Goal: Navigation & Orientation: Find specific page/section

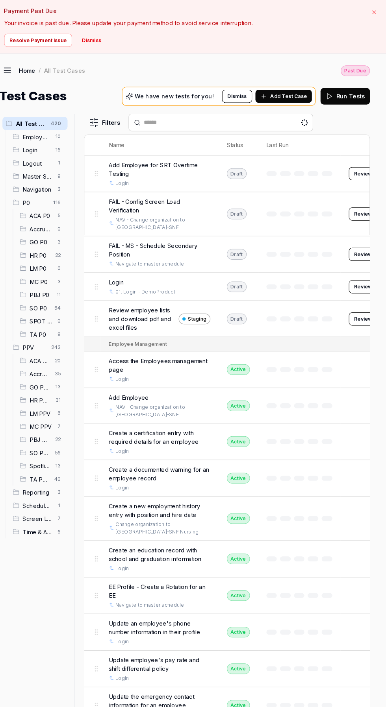
click at [370, 12] on button "button" at bounding box center [373, 11] width 11 height 11
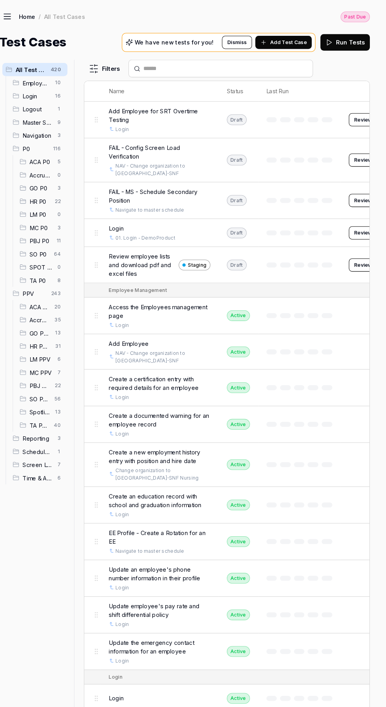
click at [24, 18] on icon at bounding box center [23, 18] width 6 height 0
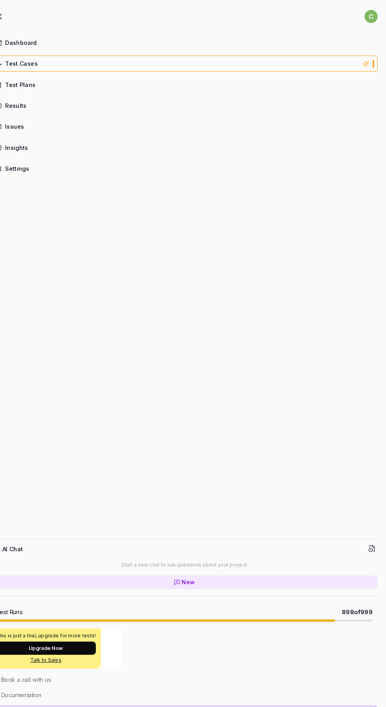
click at [39, 80] on div "Test Plans" at bounding box center [36, 81] width 29 height 8
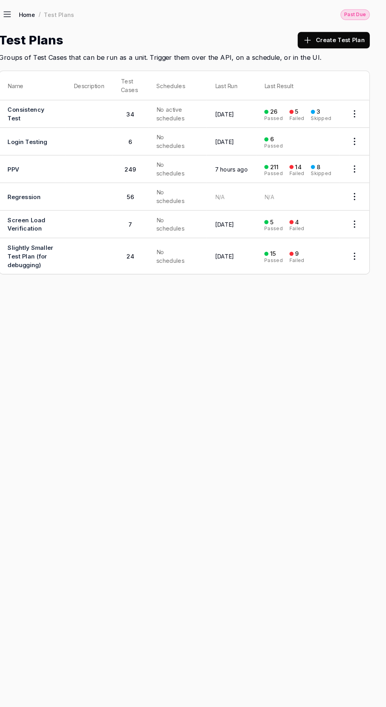
click at [35, 163] on link "PPV" at bounding box center [29, 164] width 11 height 7
click at [30, 162] on link "PPV" at bounding box center [29, 164] width 11 height 7
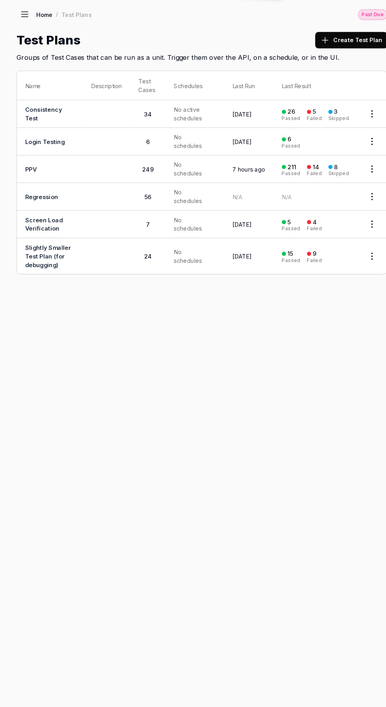
click at [24, 16] on icon at bounding box center [23, 16] width 6 height 0
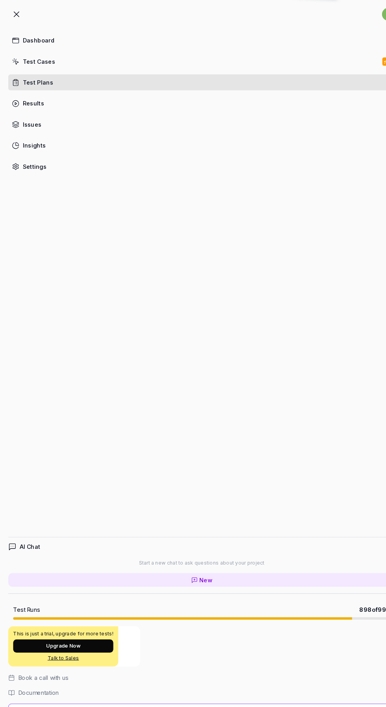
click at [35, 81] on div "Test Plans" at bounding box center [36, 81] width 29 height 8
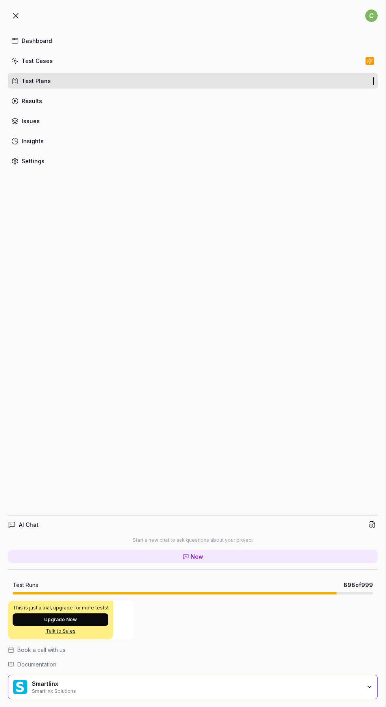
click at [35, 82] on div "Test Plans" at bounding box center [36, 81] width 29 height 8
click at [17, 16] on icon at bounding box center [15, 15] width 9 height 9
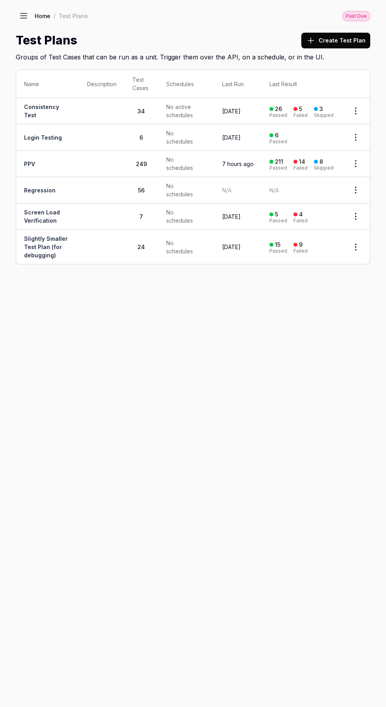
click at [29, 162] on link "PPV" at bounding box center [29, 164] width 11 height 7
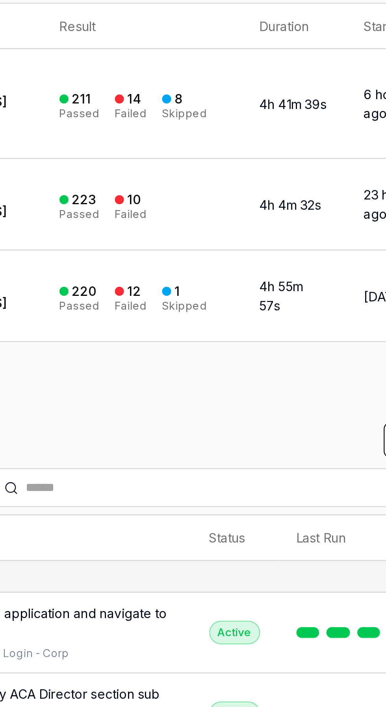
scroll to position [94, 0]
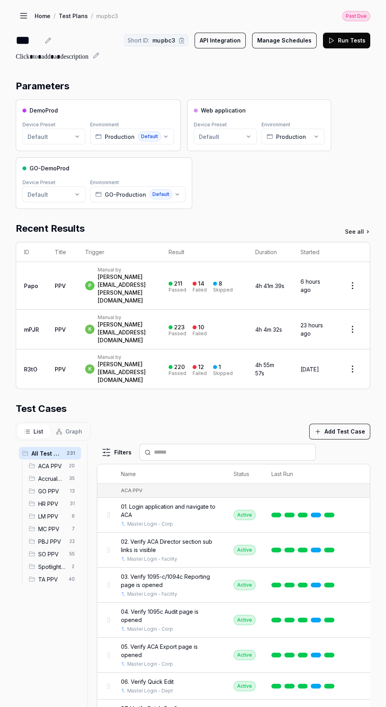
click at [48, 487] on span "GO PPV" at bounding box center [51, 491] width 27 height 8
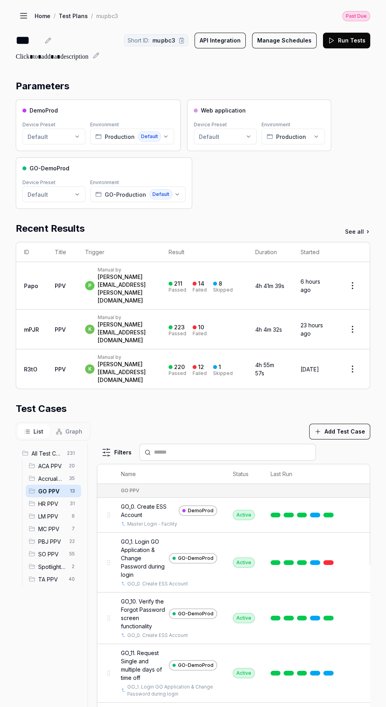
scroll to position [55, 7]
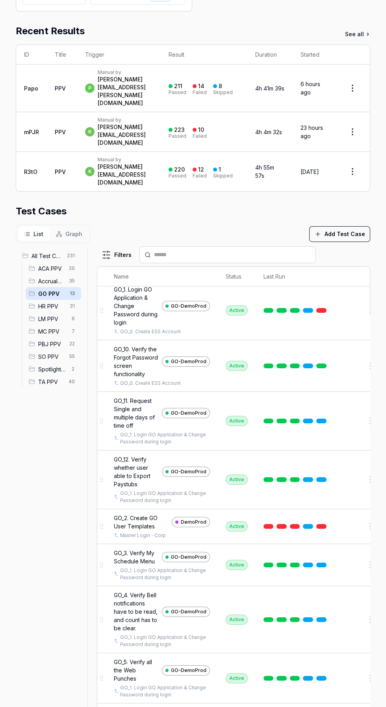
scroll to position [269, 0]
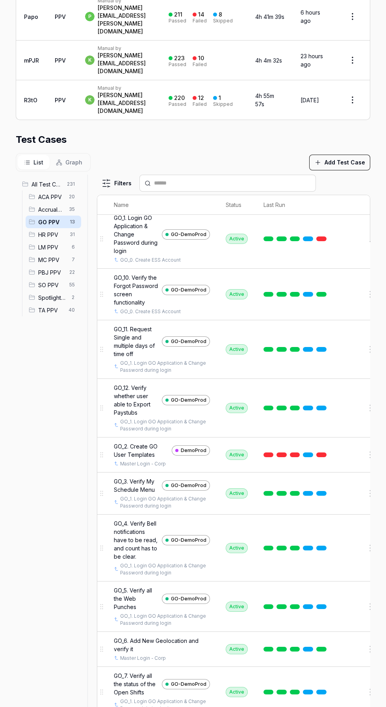
click at [54, 256] on span "MC PPV" at bounding box center [52, 260] width 29 height 8
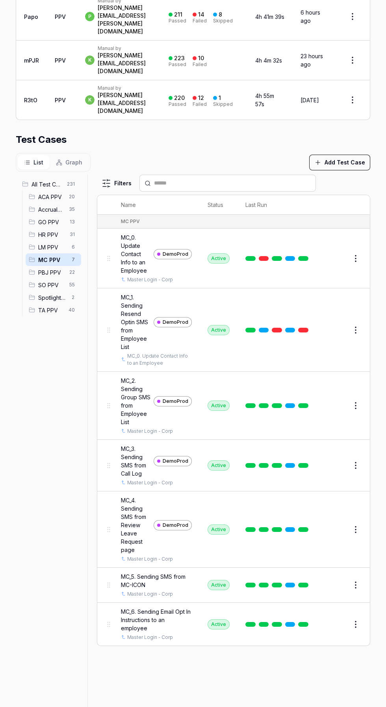
scroll to position [0, 0]
click at [44, 243] on span "LM PPV" at bounding box center [52, 247] width 29 height 8
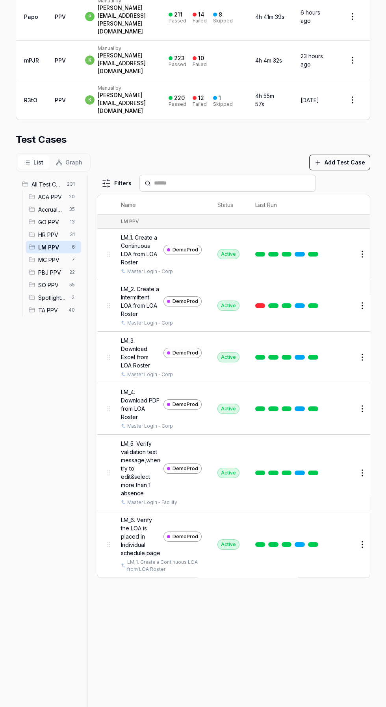
click at [48, 253] on div "MC PPV 7" at bounding box center [53, 259] width 55 height 13
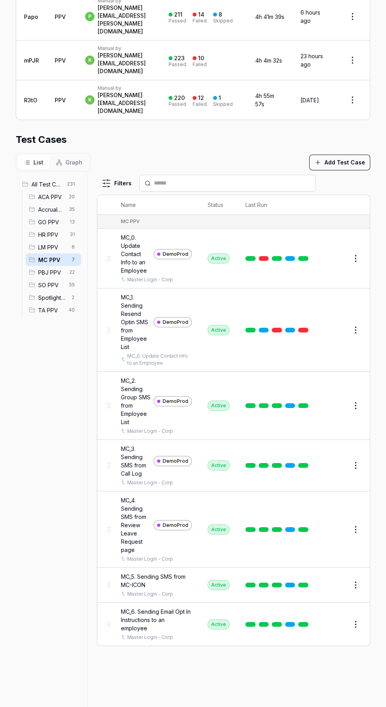
click at [52, 243] on span "LM PPV" at bounding box center [52, 247] width 29 height 8
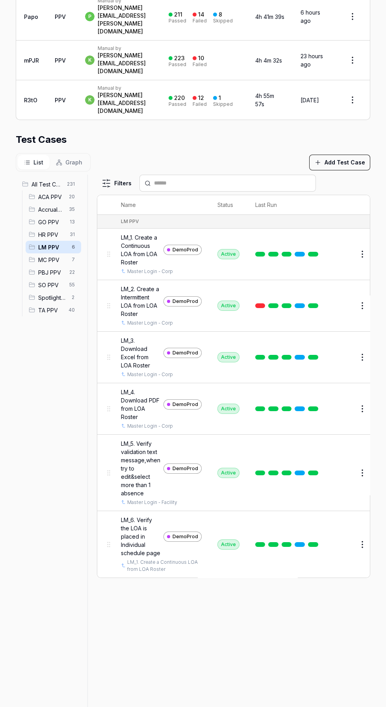
click at [44, 256] on span "MC PPV" at bounding box center [52, 260] width 29 height 8
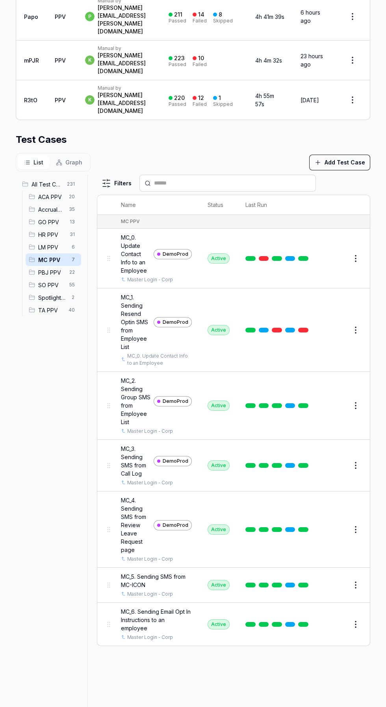
click at [44, 216] on div "GO PPV 13" at bounding box center [53, 222] width 55 height 13
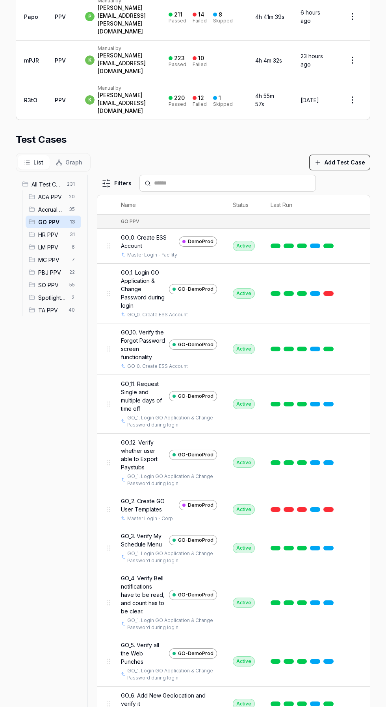
click at [53, 228] on div "HR PPV 31" at bounding box center [53, 234] width 55 height 13
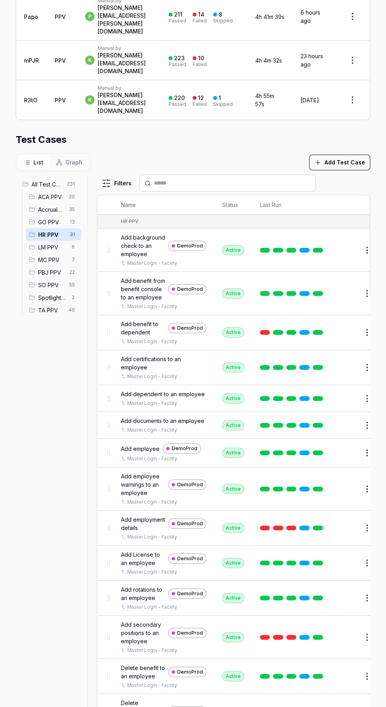
click at [45, 243] on span "LM PPV" at bounding box center [52, 247] width 29 height 8
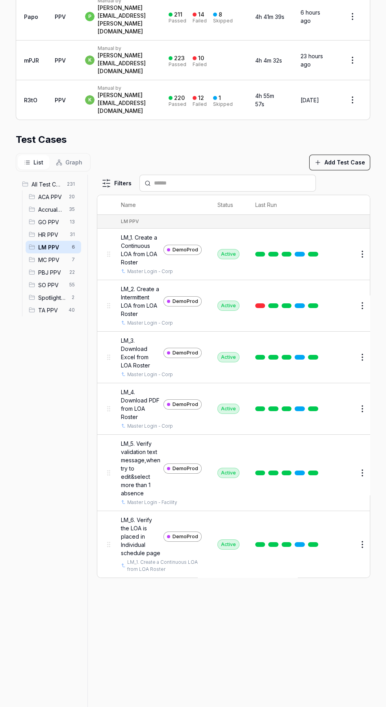
click at [50, 256] on span "MC PPV" at bounding box center [52, 260] width 29 height 8
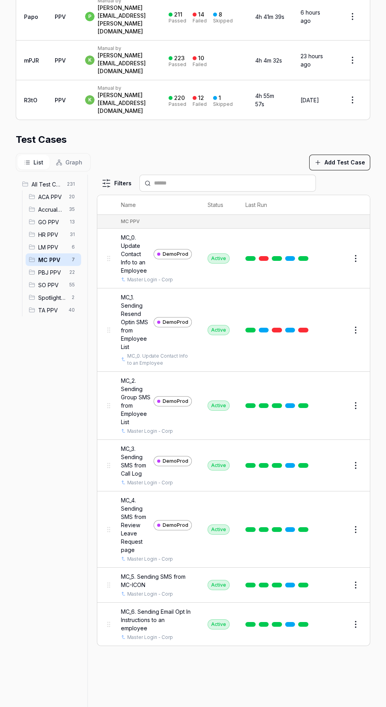
click at [47, 216] on div "GO PPV 13" at bounding box center [53, 222] width 55 height 13
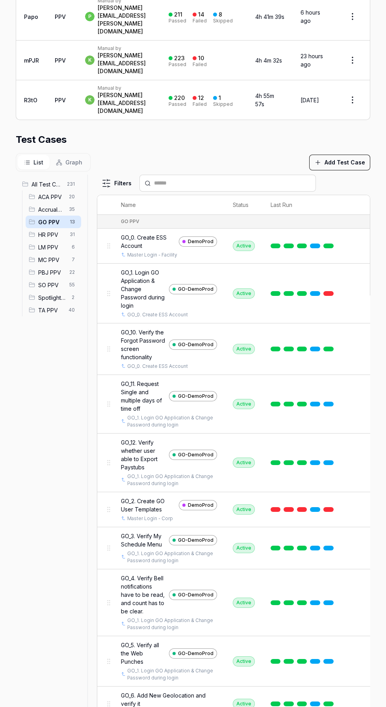
scroll to position [55, 0]
